Goal: Find specific page/section: Find specific page/section

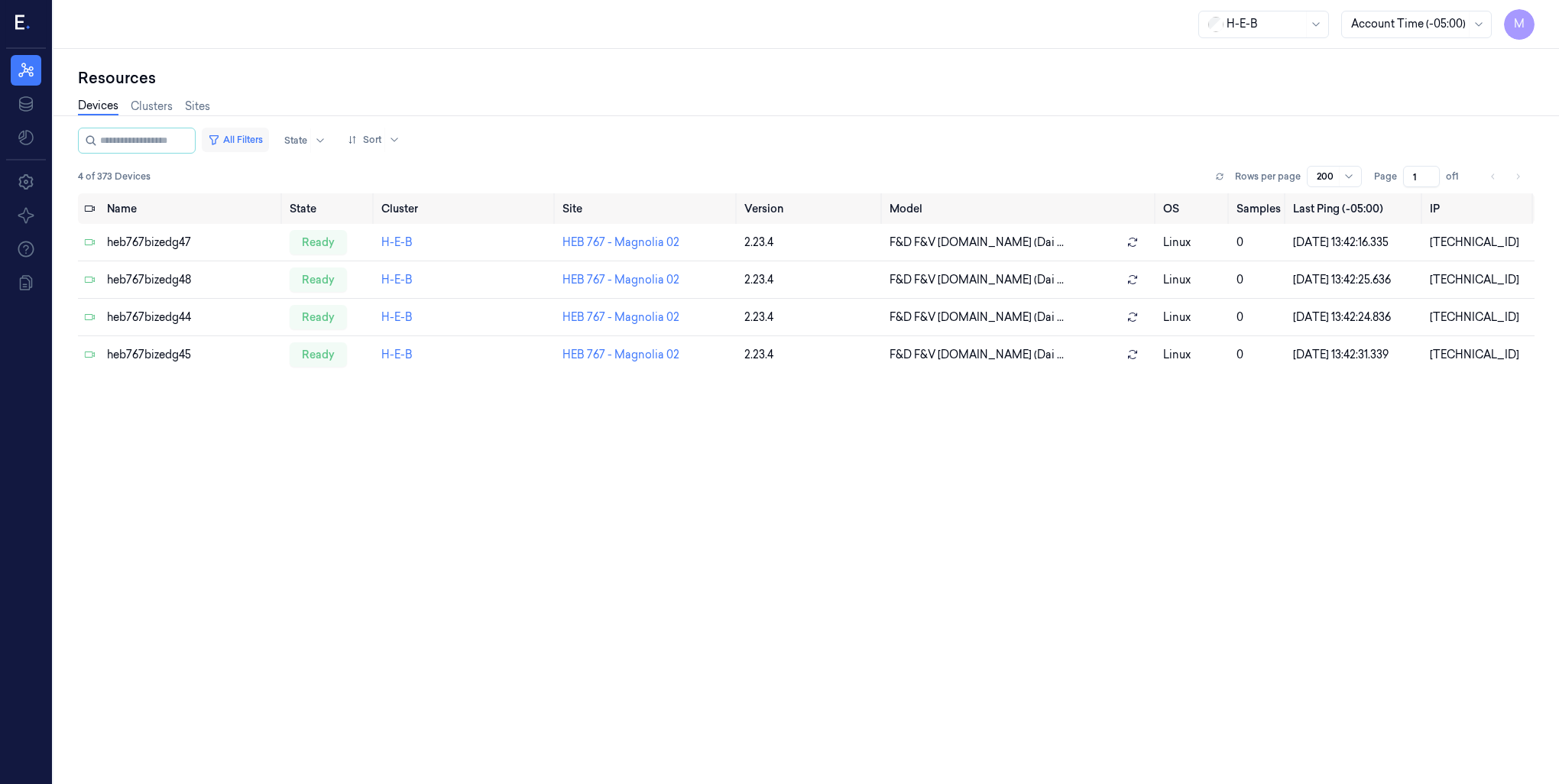
click at [263, 141] on button "All Filters" at bounding box center [236, 140] width 68 height 24
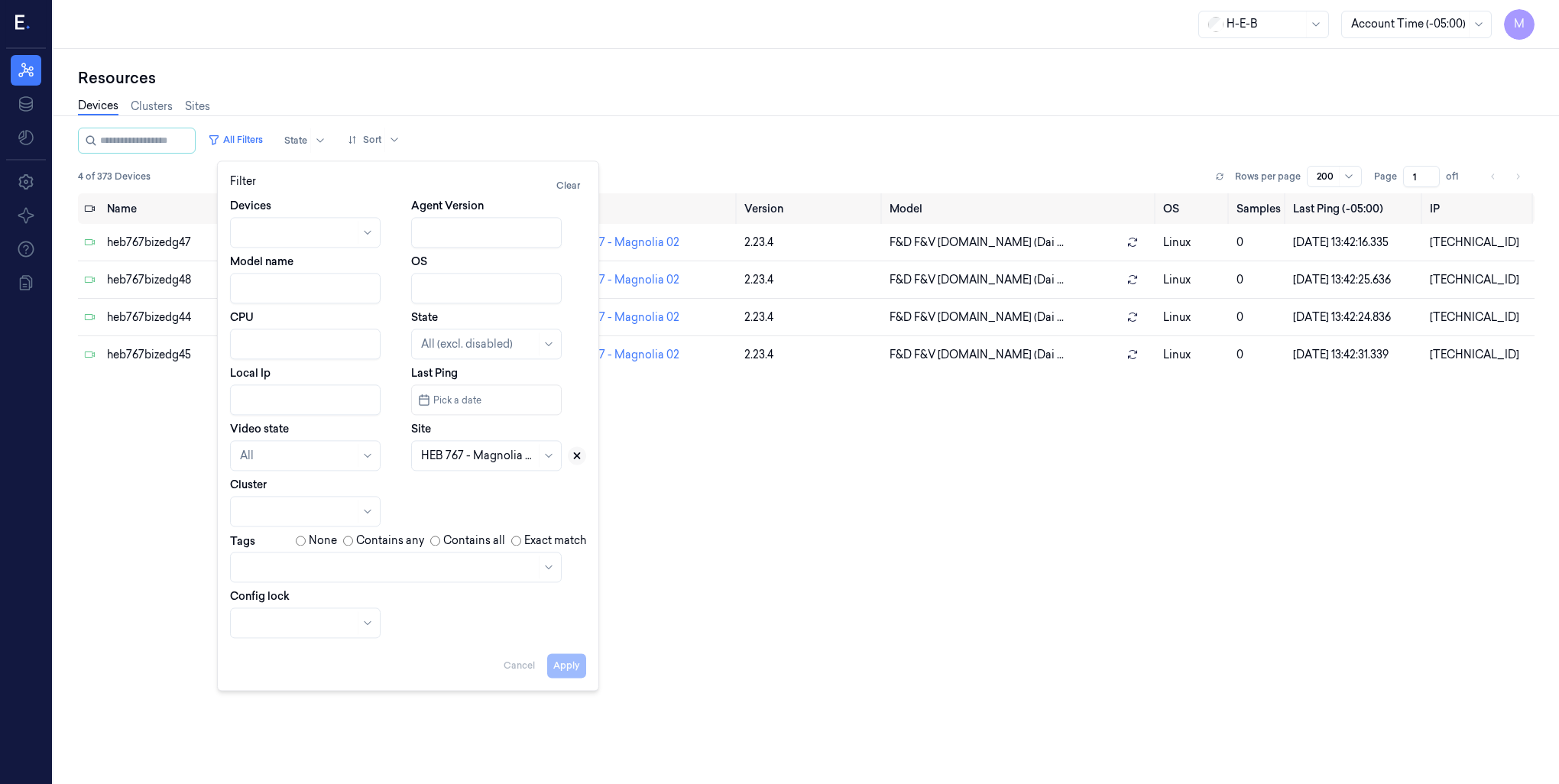
click at [577, 459] on icon at bounding box center [576, 455] width 10 height 10
click at [417, 457] on div at bounding box center [486, 455] width 150 height 31
type input "769"
click at [467, 496] on div "HEB 769 - [GEOGRAPHIC_DATA] 01" at bounding box center [487, 506] width 133 height 48
click at [575, 671] on button "Apply" at bounding box center [566, 666] width 39 height 24
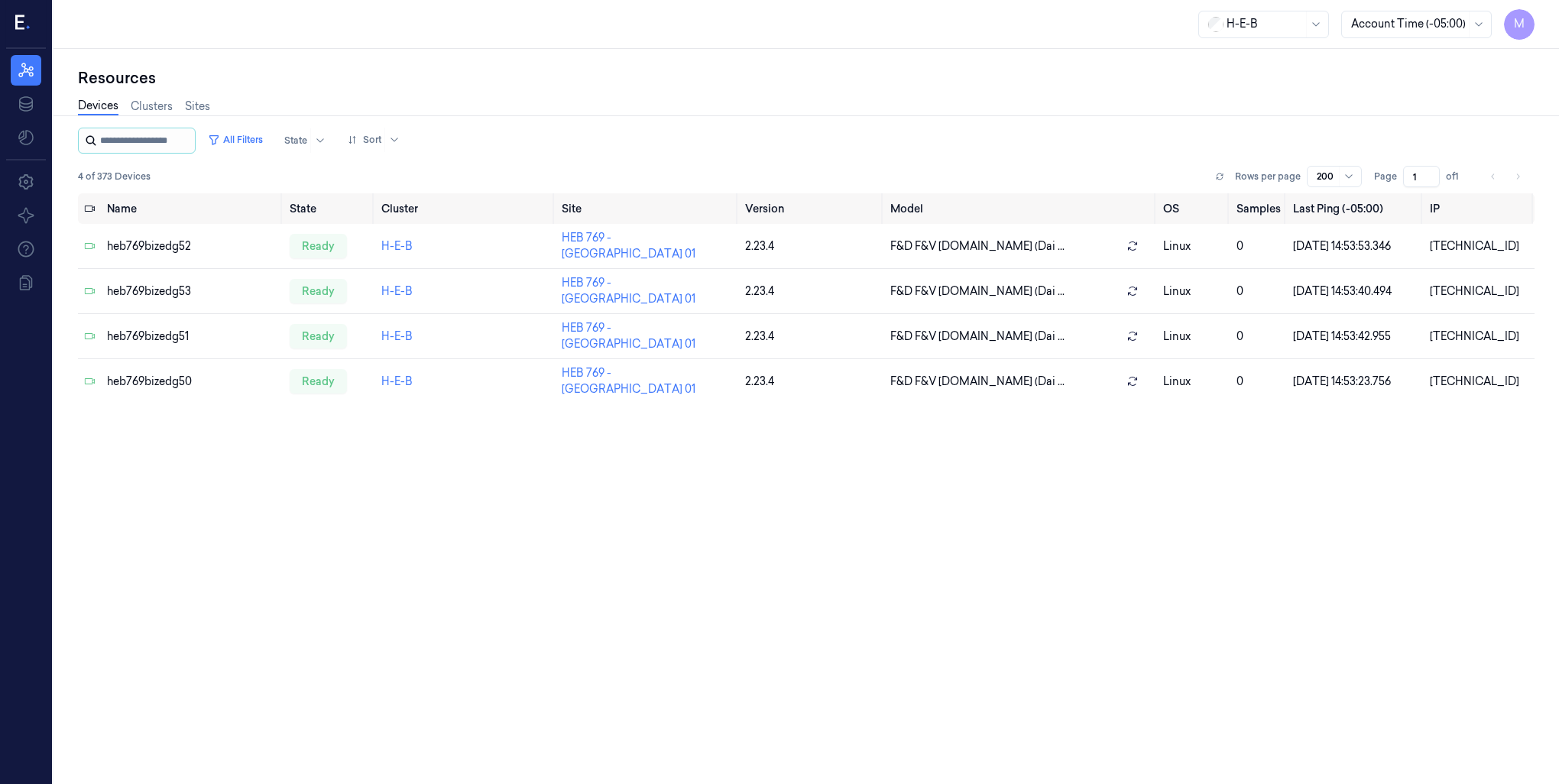
click at [132, 145] on input "string" at bounding box center [146, 141] width 92 height 24
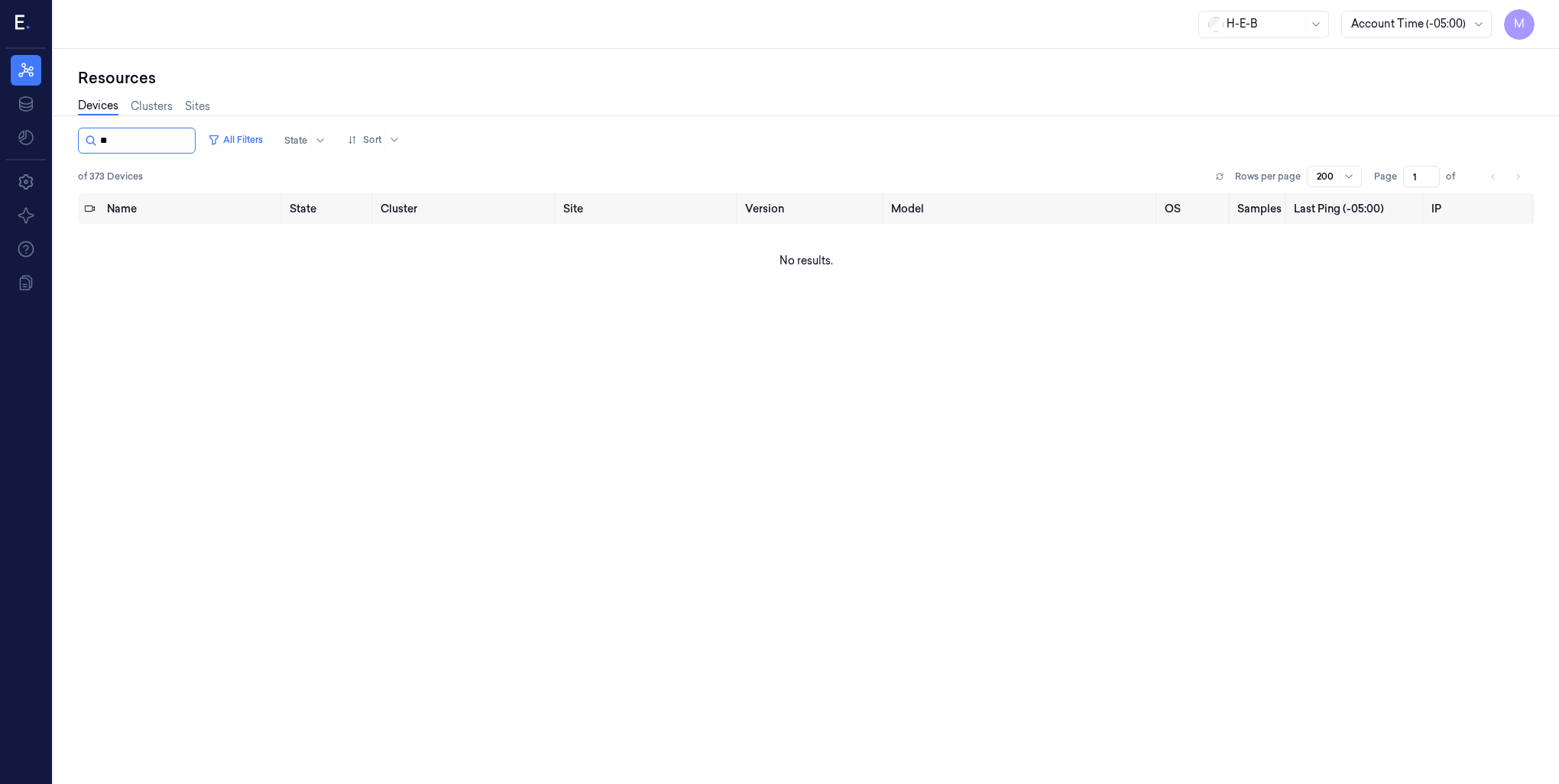
type input "*"
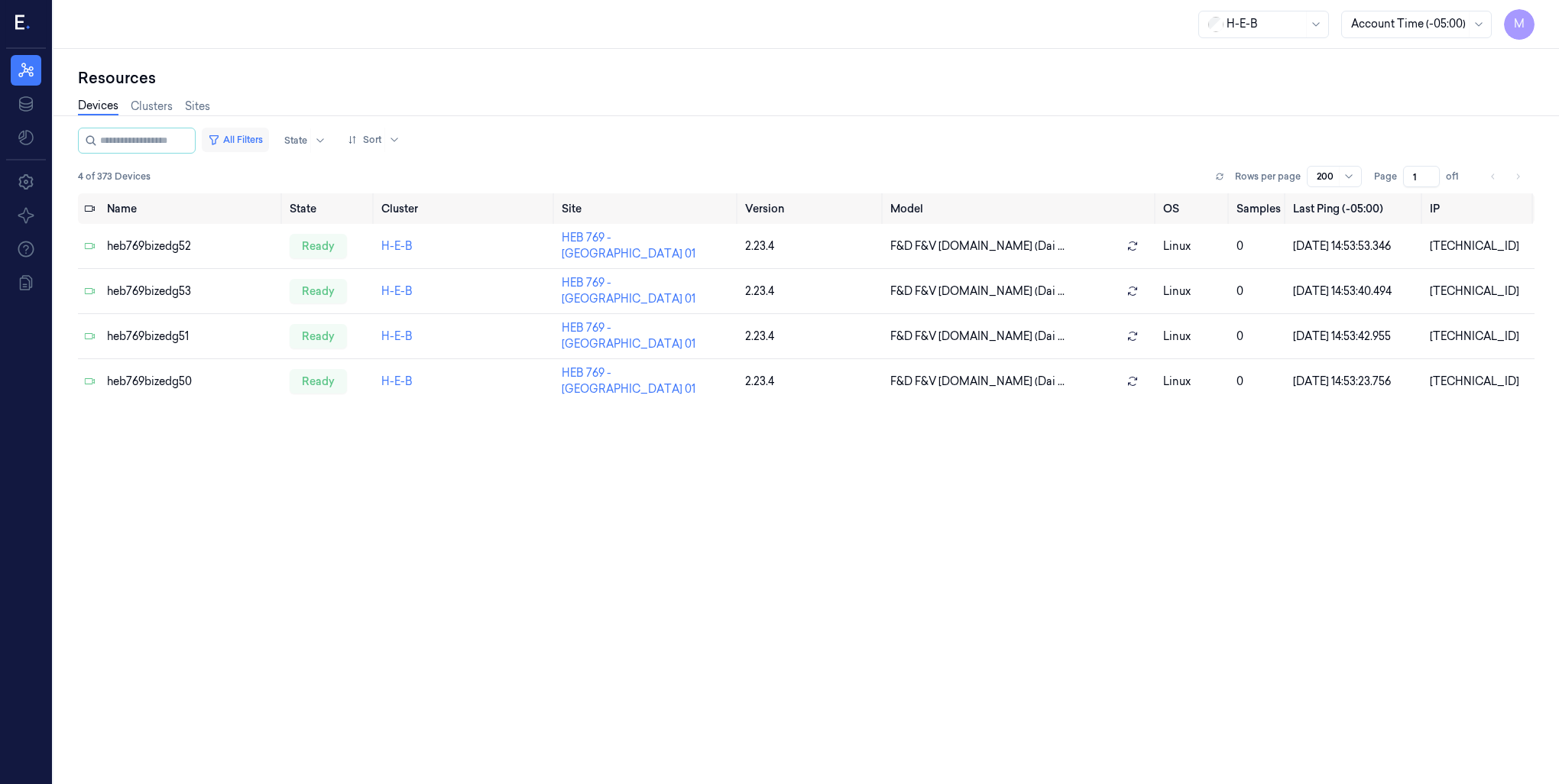
click at [259, 141] on button "All Filters" at bounding box center [236, 140] width 68 height 24
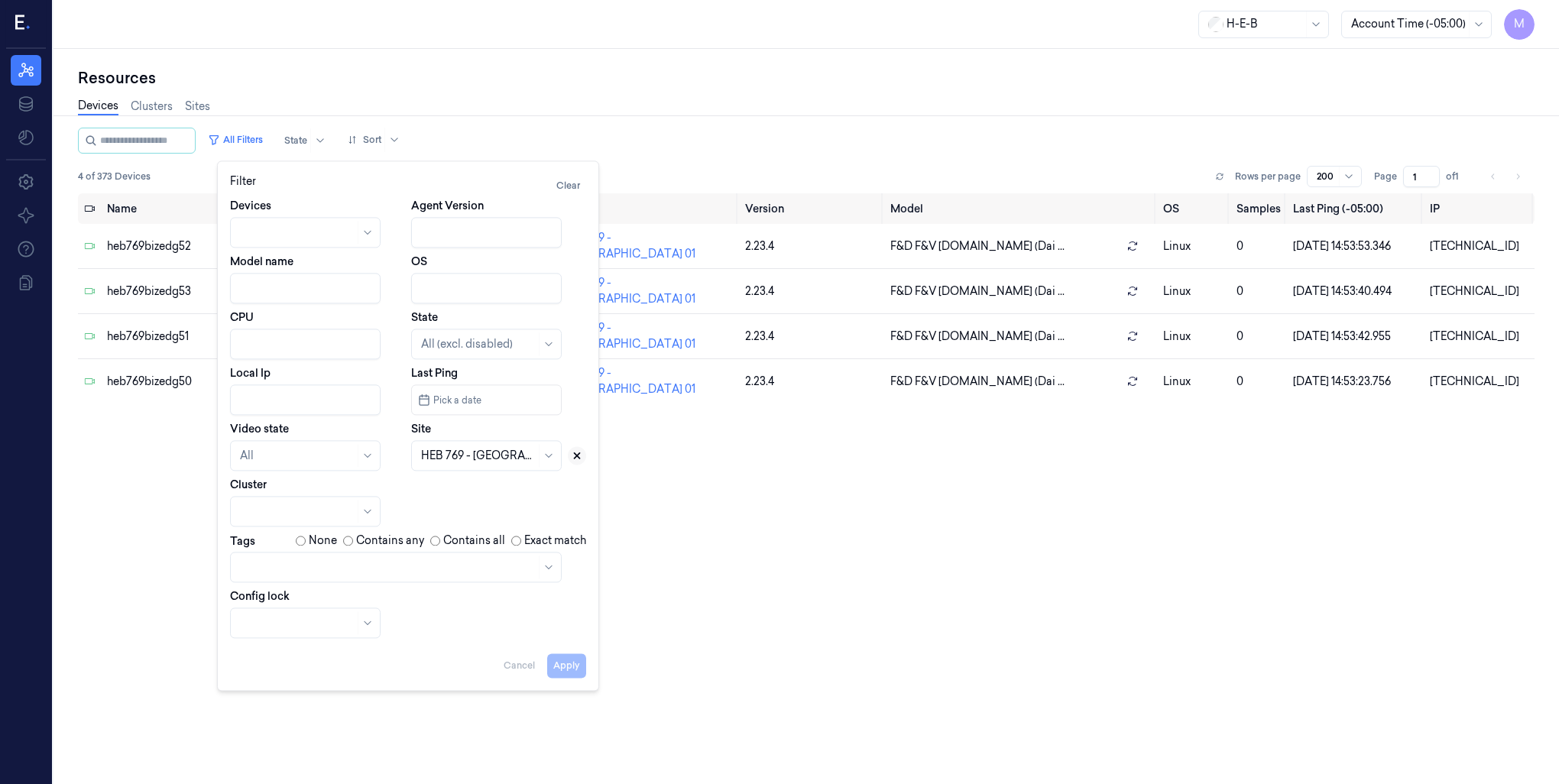
click at [573, 454] on icon at bounding box center [576, 455] width 10 height 10
click at [500, 448] on div at bounding box center [479, 455] width 115 height 16
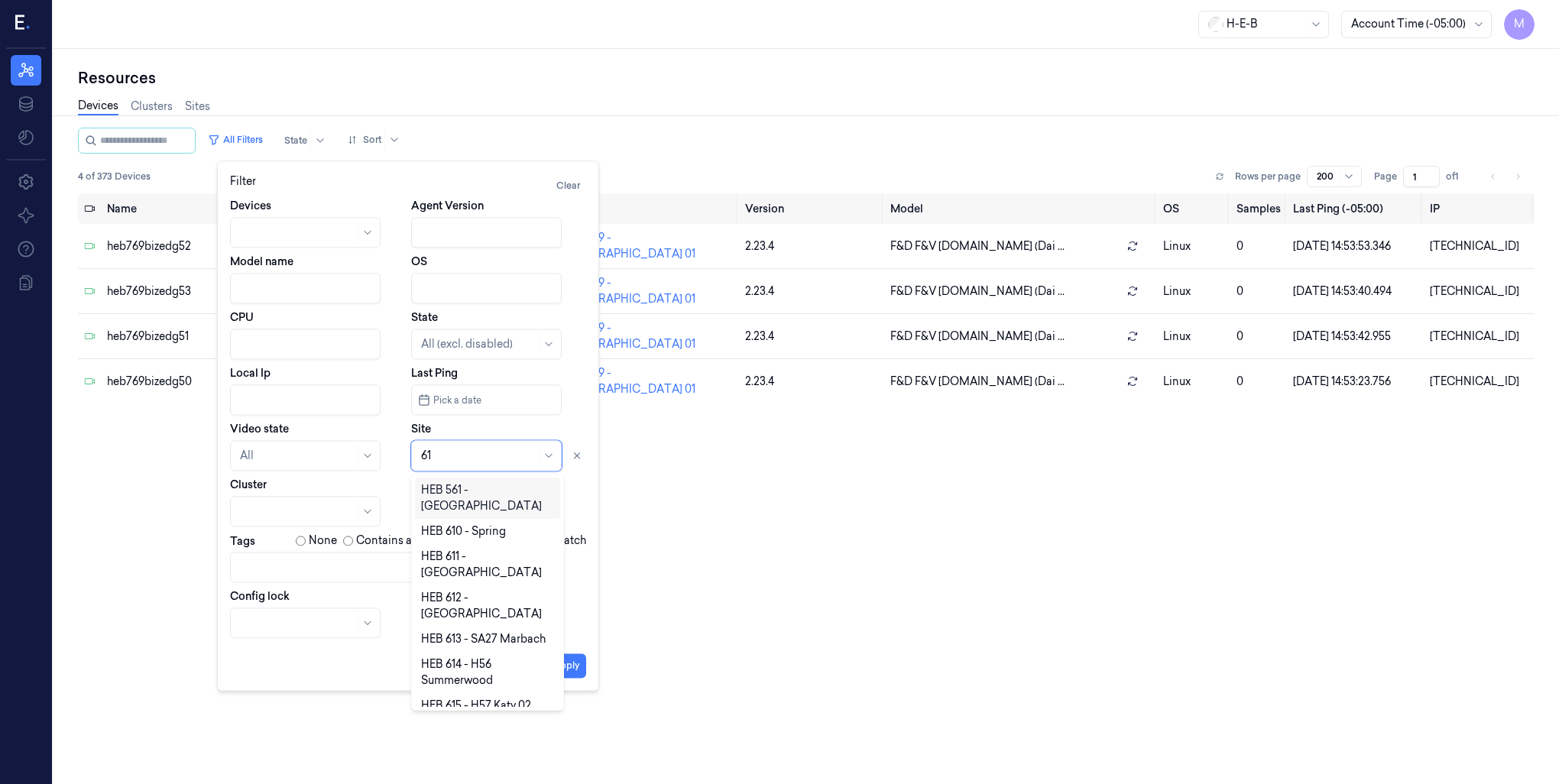
type input "610"
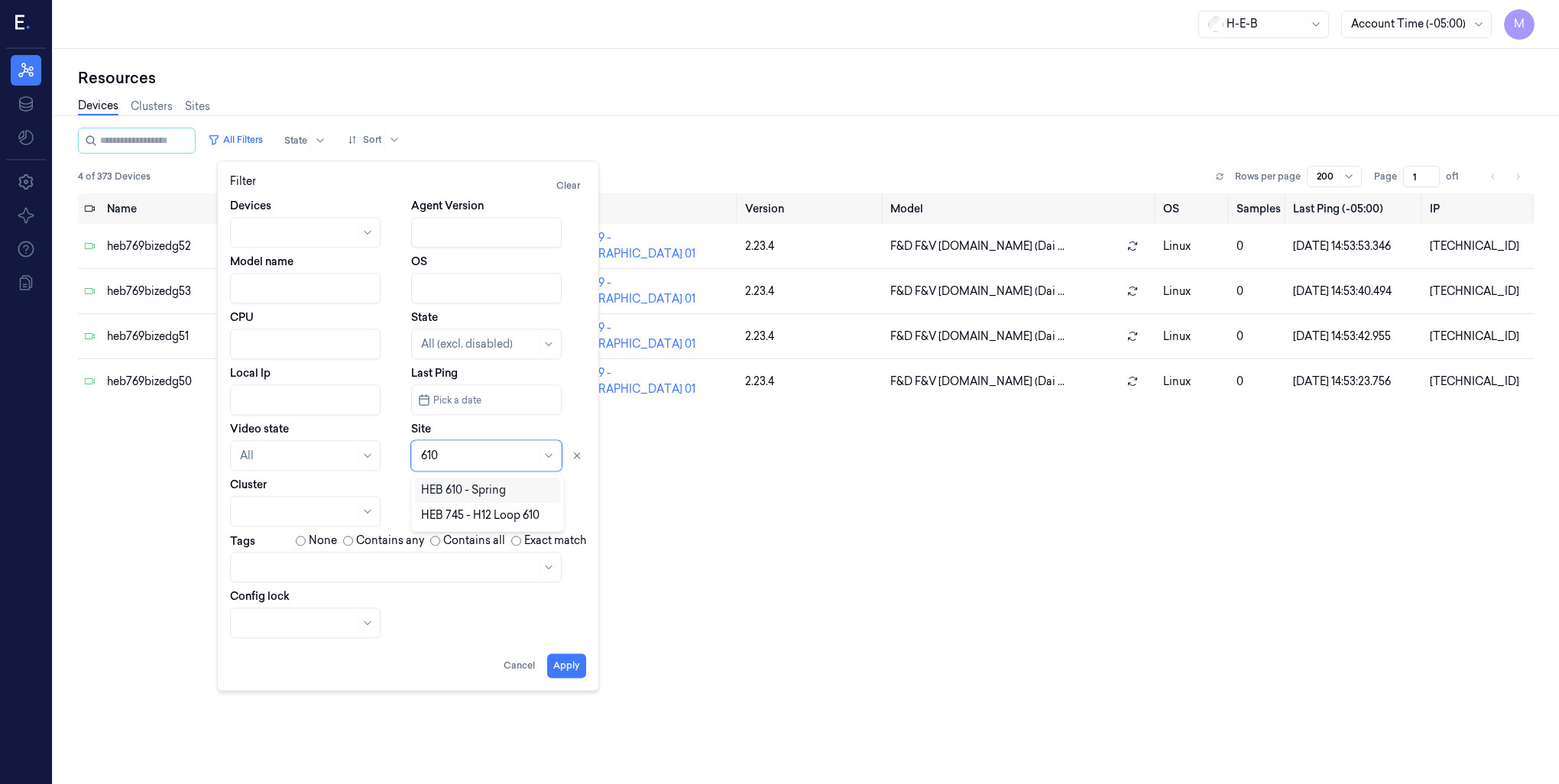
click at [484, 488] on div "HEB 610 - Spring" at bounding box center [464, 490] width 85 height 16
click at [564, 671] on button "Apply" at bounding box center [566, 666] width 39 height 24
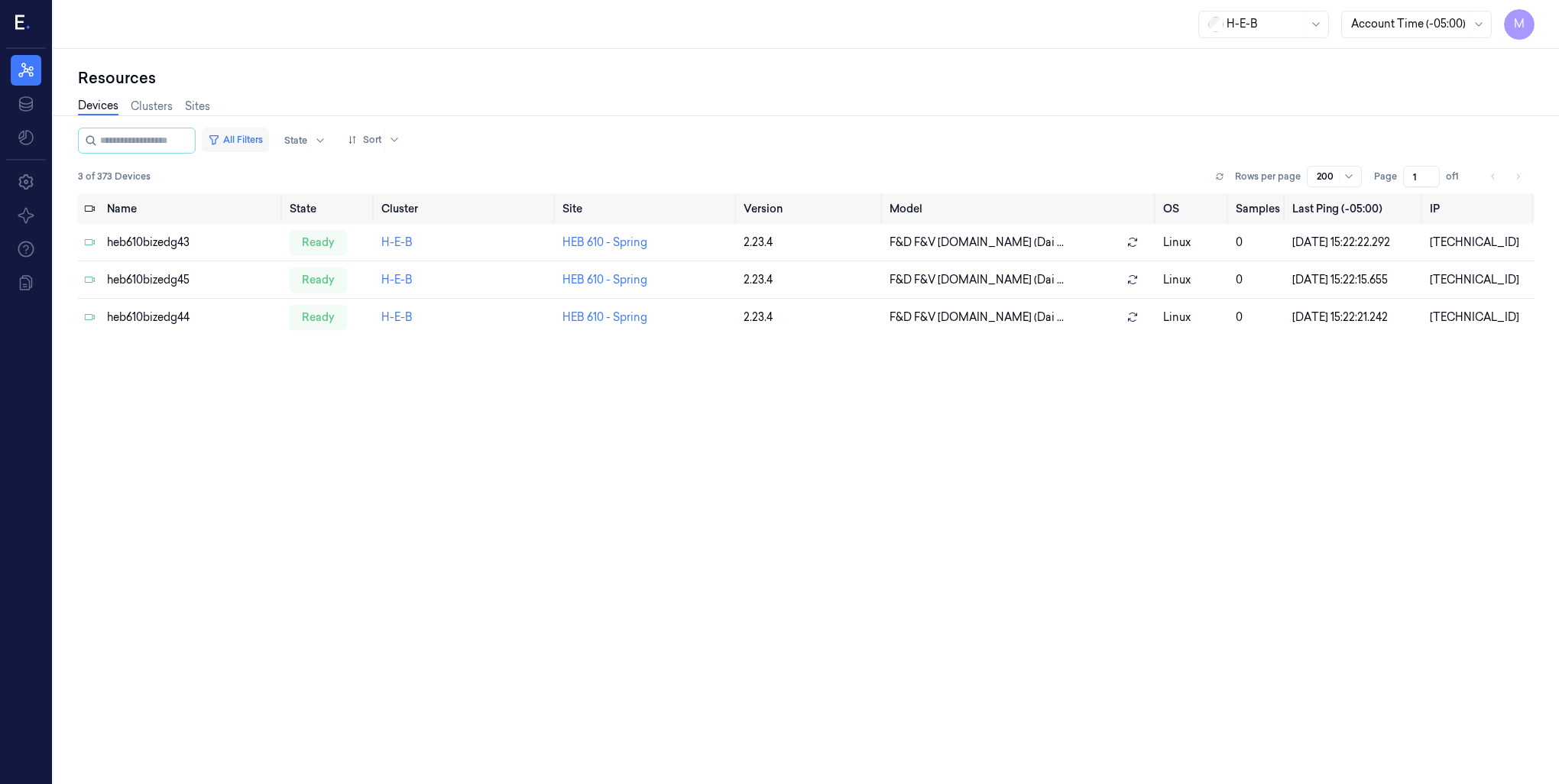
click at [256, 133] on button "All Filters" at bounding box center [236, 140] width 68 height 24
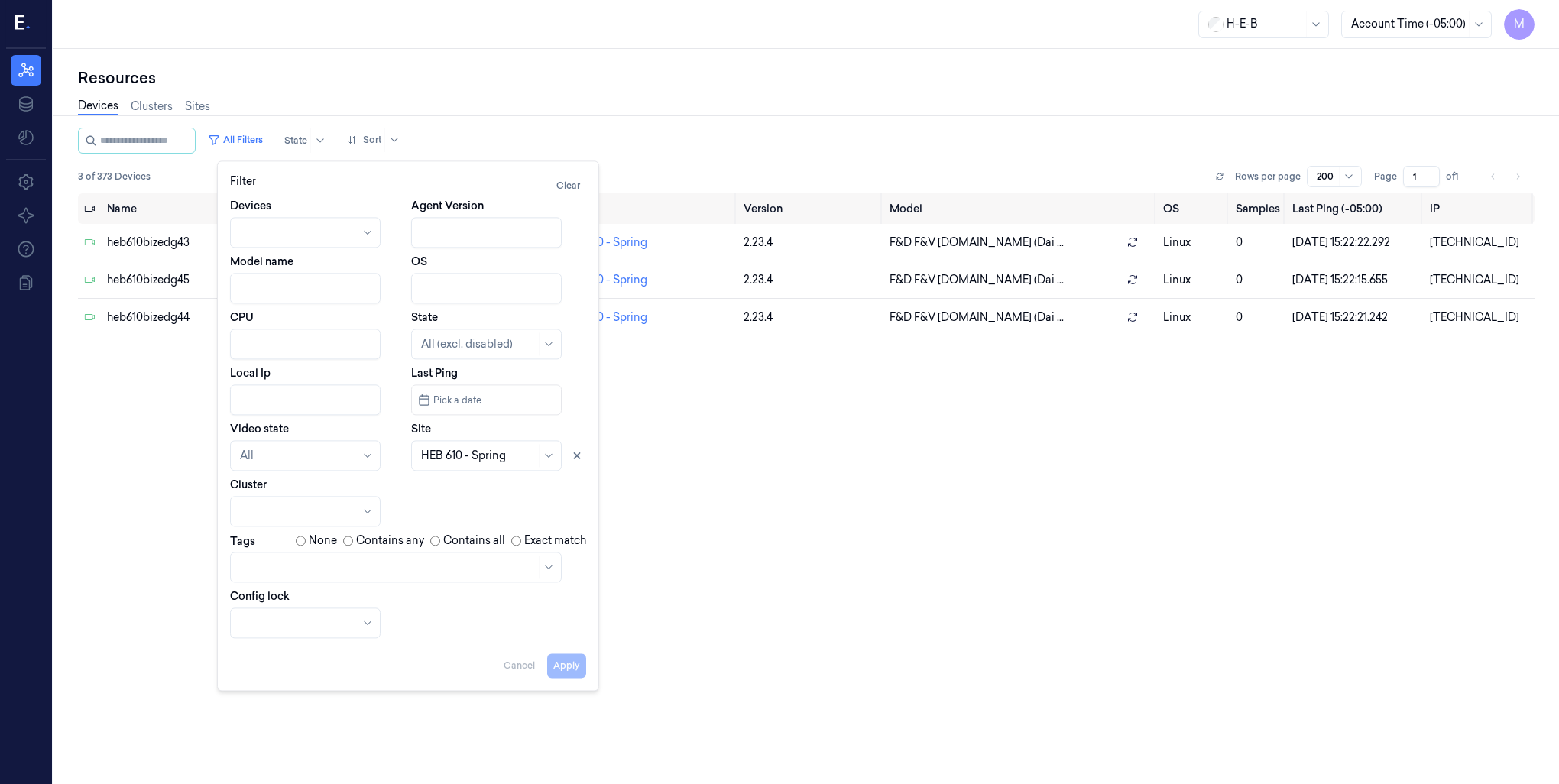
drag, startPoint x: 577, startPoint y: 459, endPoint x: 530, endPoint y: 459, distance: 47.0
click at [570, 459] on button at bounding box center [577, 456] width 19 height 19
click at [483, 456] on div at bounding box center [479, 455] width 115 height 16
type input "790"
click at [441, 496] on div "HEB 790 - Plano" at bounding box center [463, 490] width 83 height 16
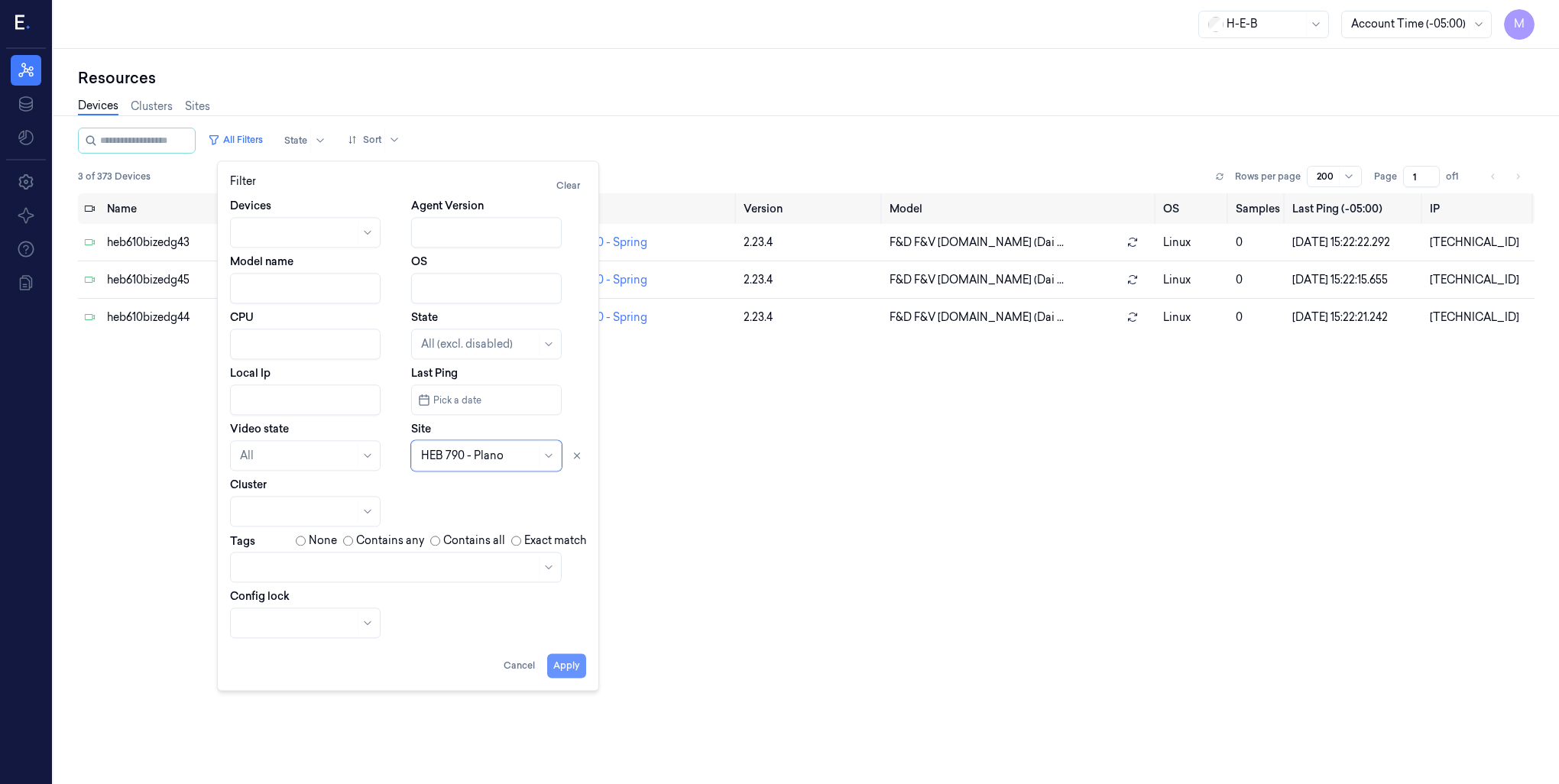
click at [570, 659] on button "Apply" at bounding box center [566, 666] width 39 height 24
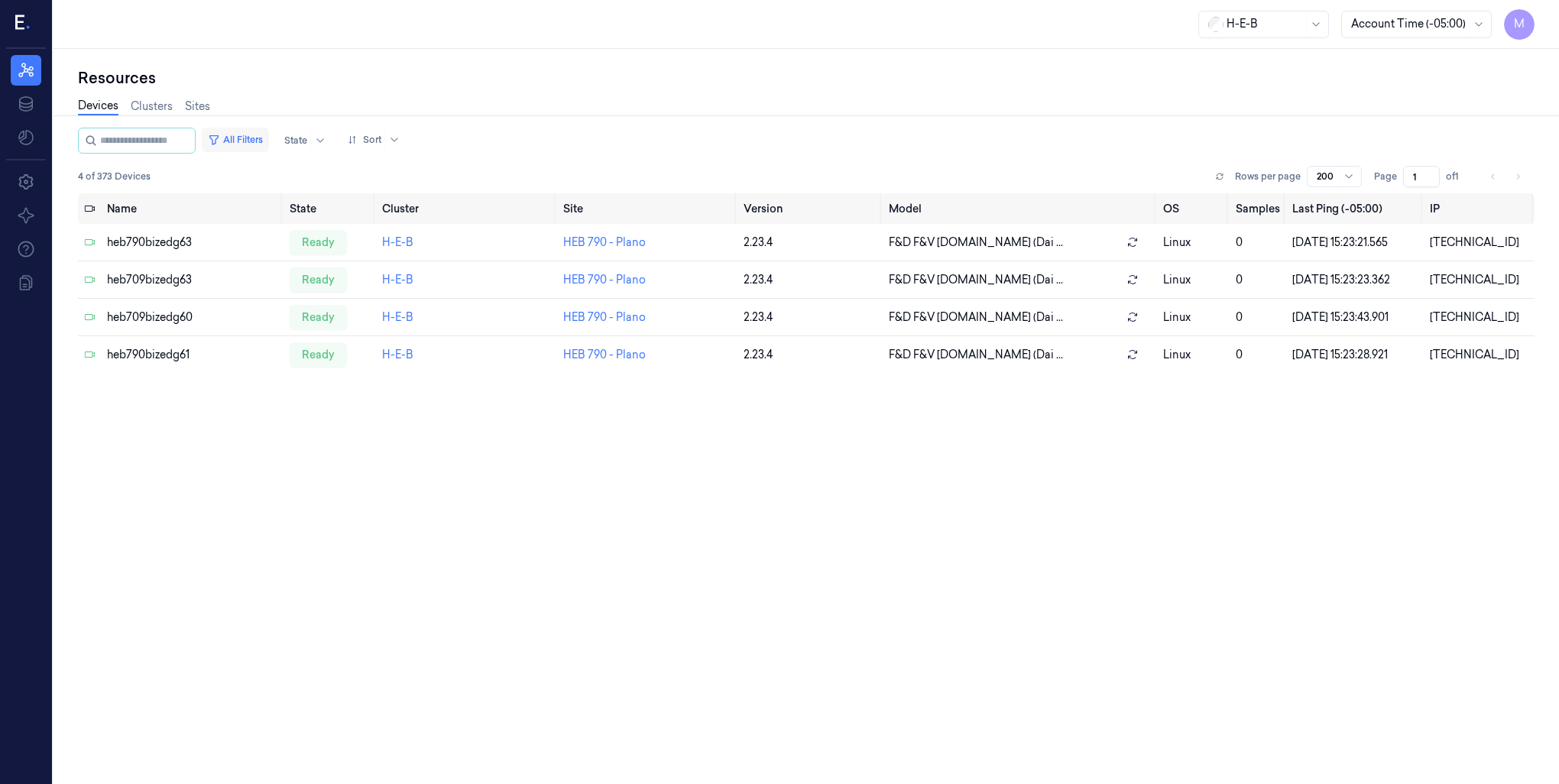
click at [260, 134] on button "All Filters" at bounding box center [236, 140] width 68 height 24
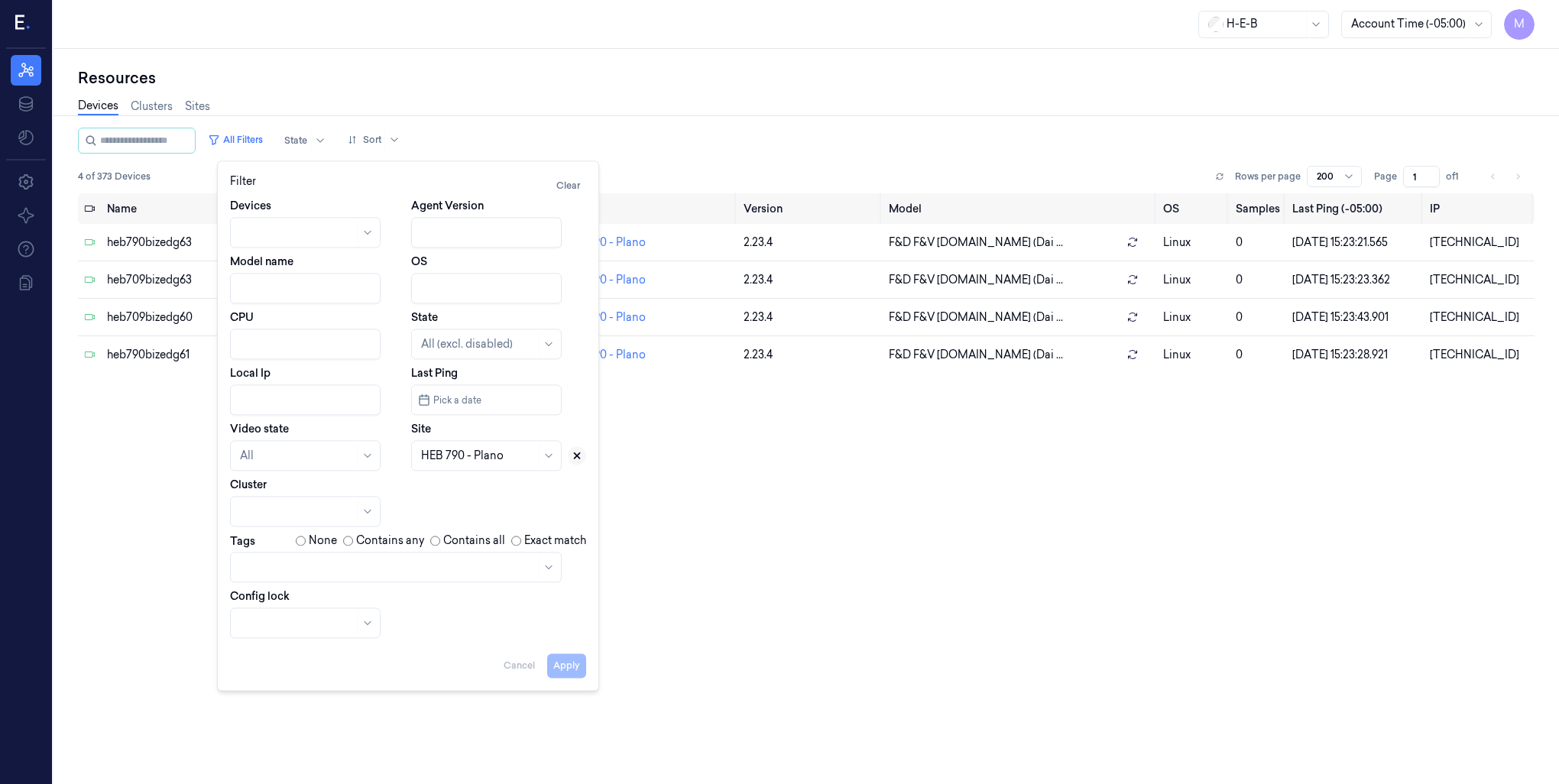
click at [577, 459] on icon at bounding box center [576, 455] width 10 height 10
click at [440, 447] on div at bounding box center [479, 455] width 115 height 16
type input "746"
click at [559, 673] on button "Apply" at bounding box center [566, 666] width 39 height 24
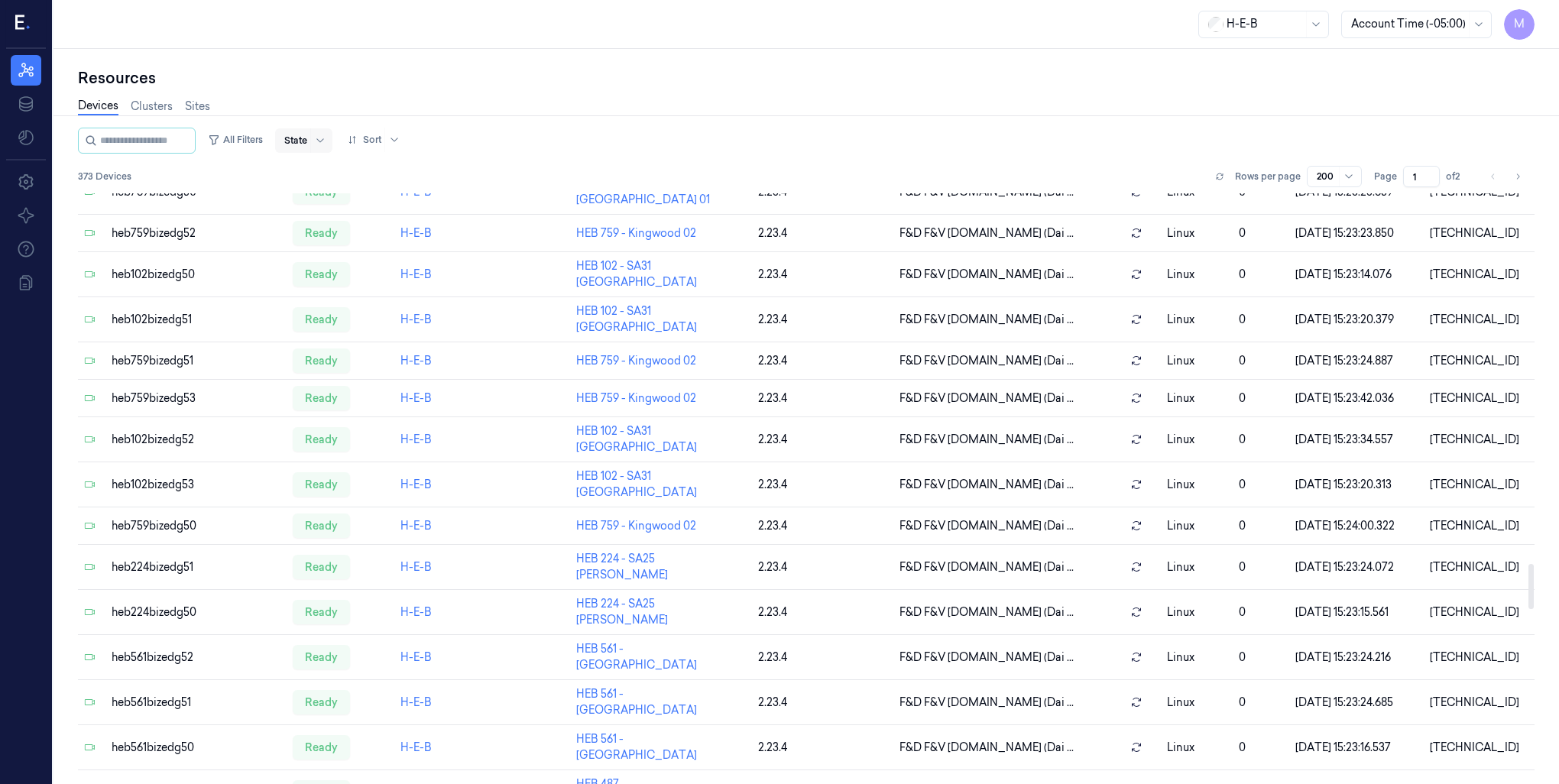
scroll to position [5331, 0]
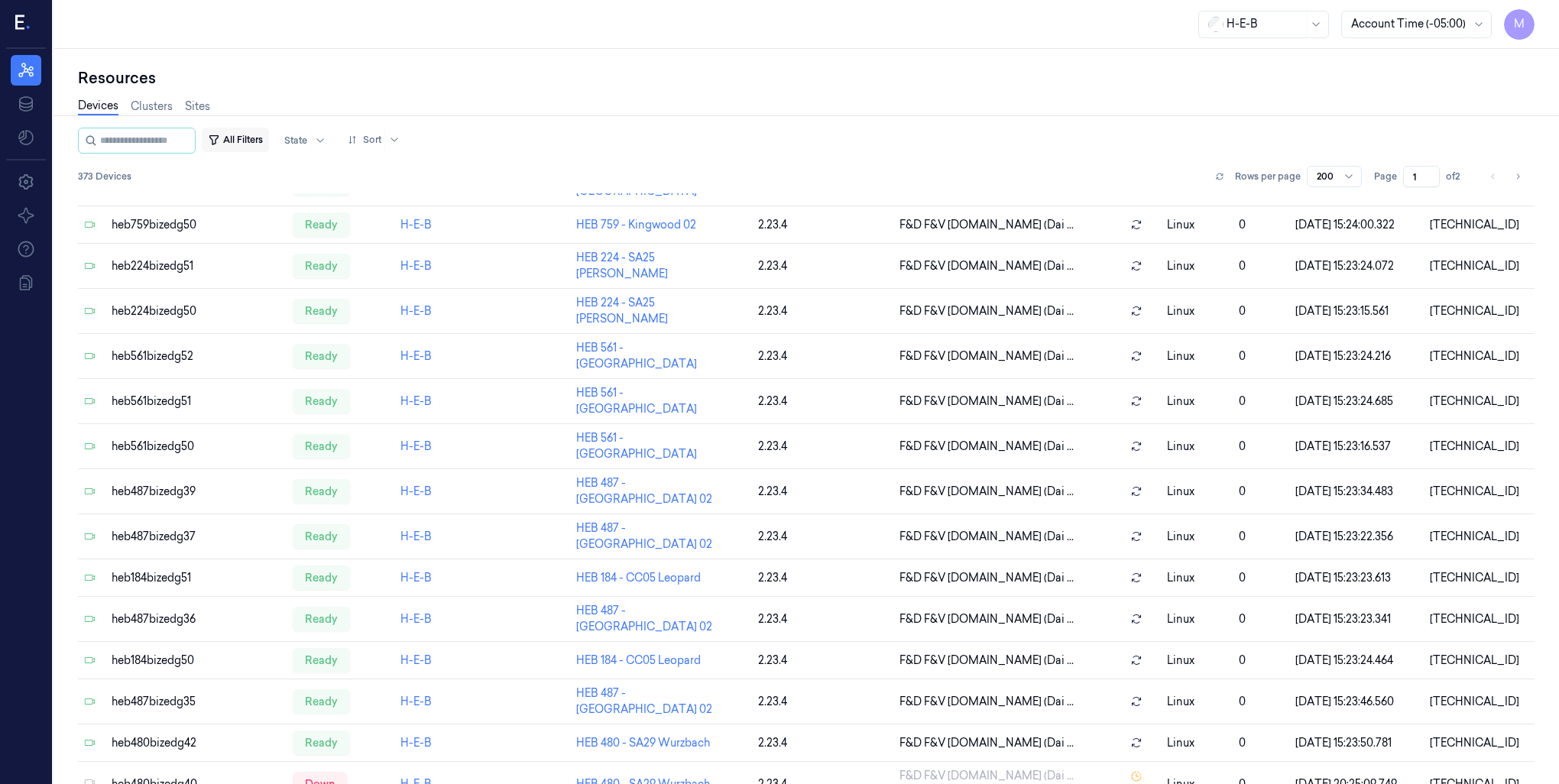
click at [269, 142] on button "All Filters" at bounding box center [236, 140] width 68 height 24
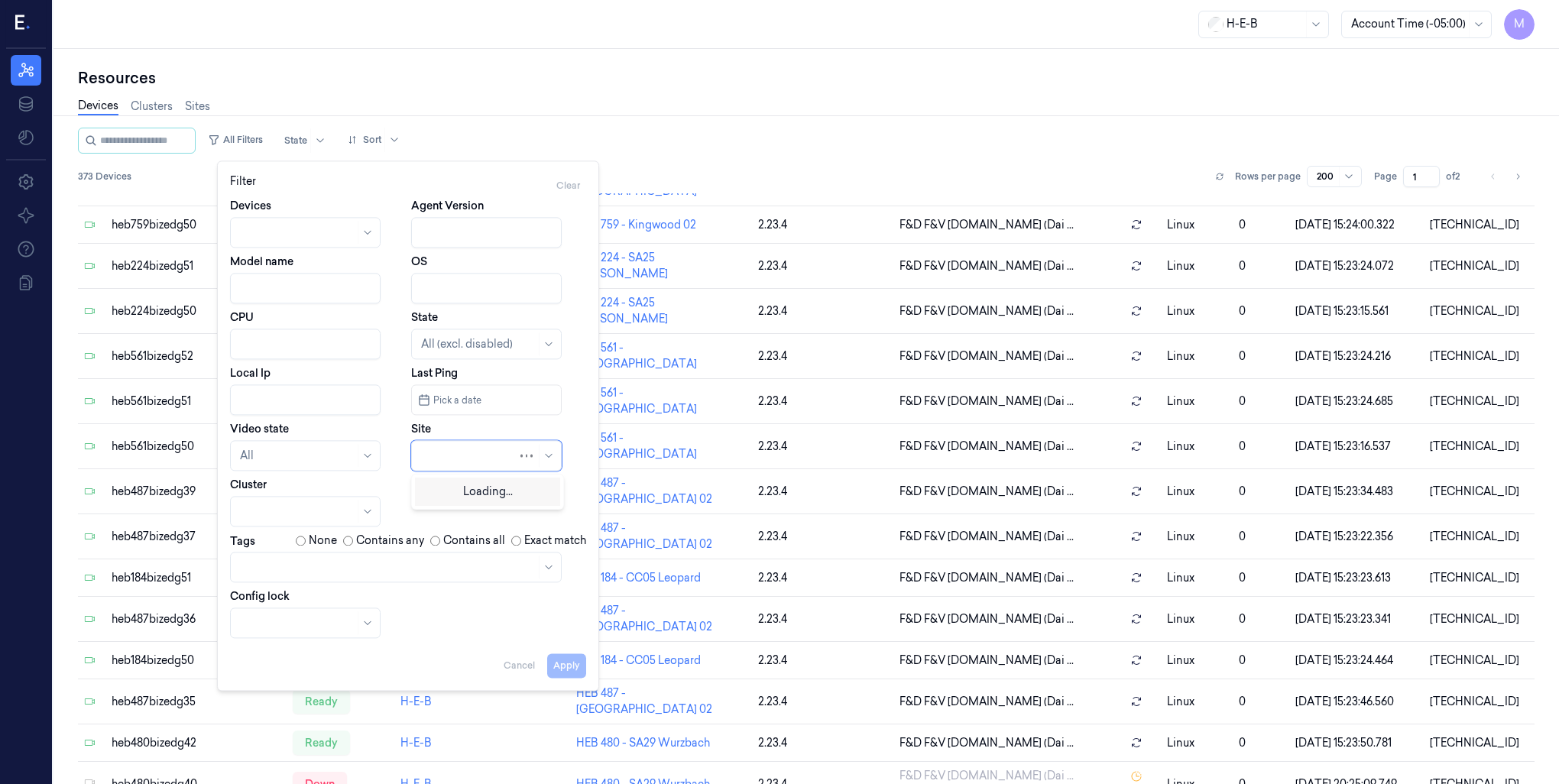
click at [465, 456] on div at bounding box center [469, 455] width 96 height 16
type input "746"
click at [485, 496] on div "HEB 746 - [GEOGRAPHIC_DATA] 03" at bounding box center [487, 506] width 133 height 48
click at [574, 671] on button "Apply" at bounding box center [566, 666] width 39 height 24
